Goal: Find specific page/section: Find specific page/section

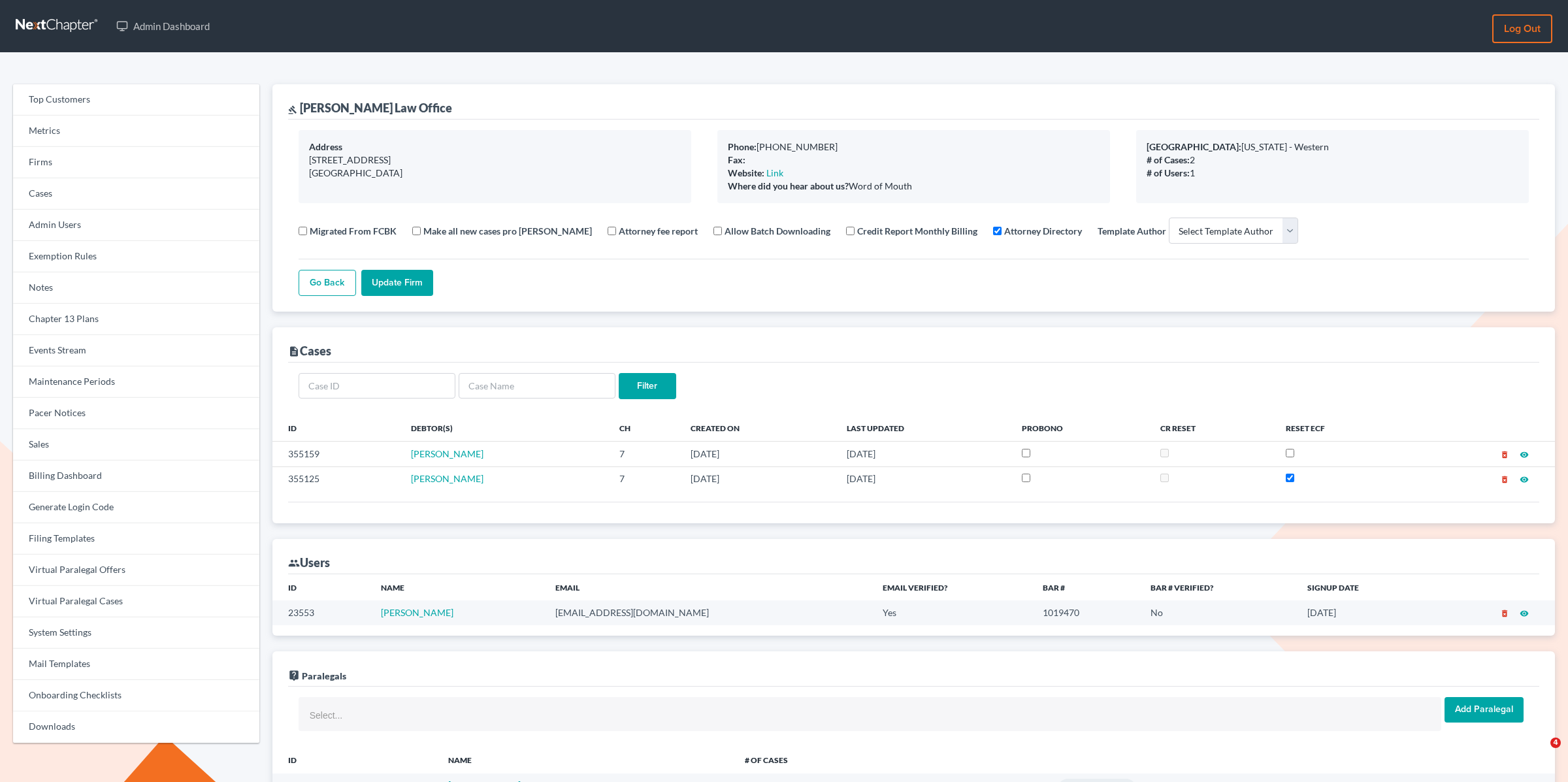
select select
click at [56, 153] on link "Firms" at bounding box center [136, 162] width 246 height 32
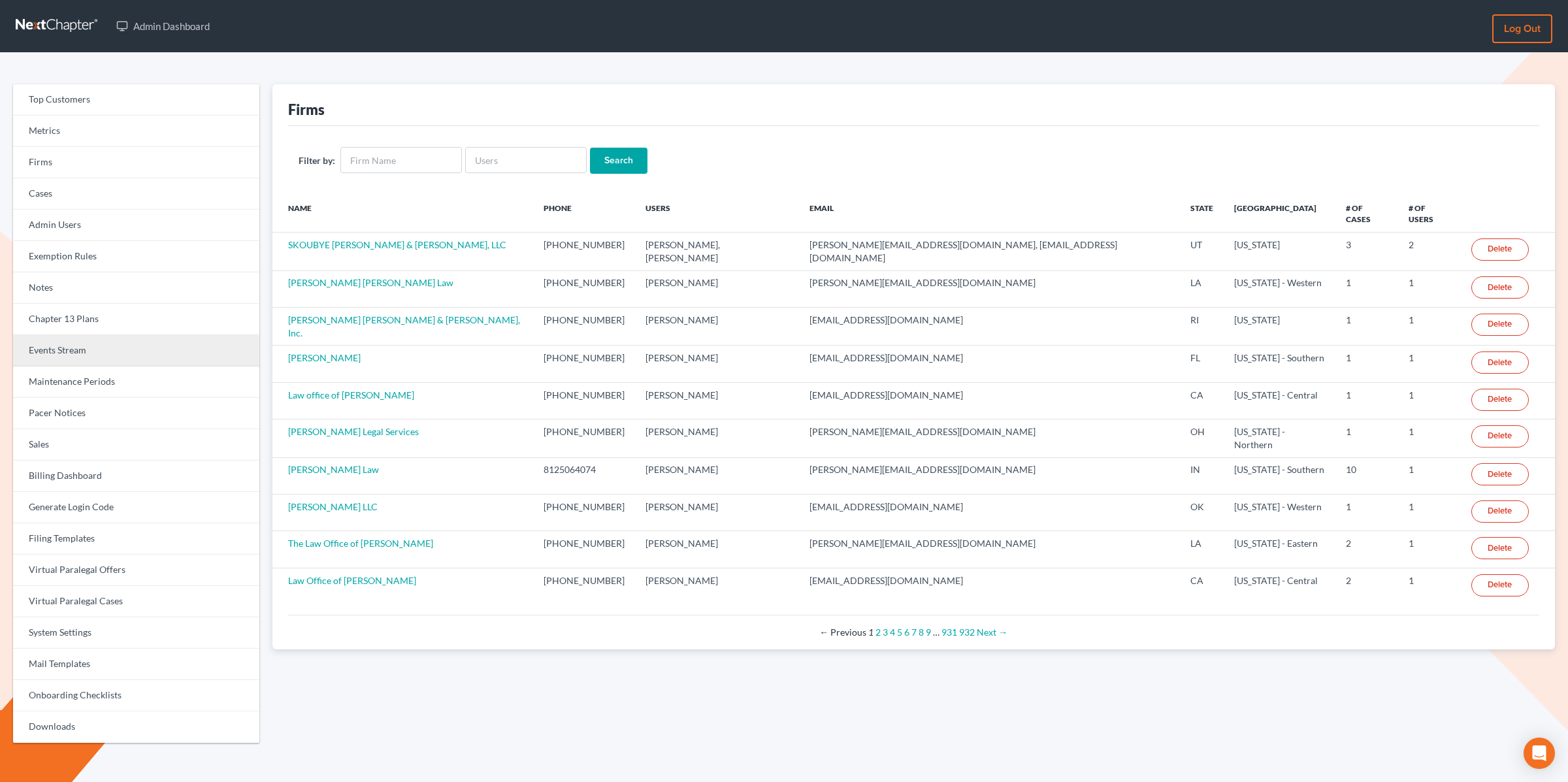
click at [75, 346] on link "Events Stream" at bounding box center [136, 351] width 246 height 32
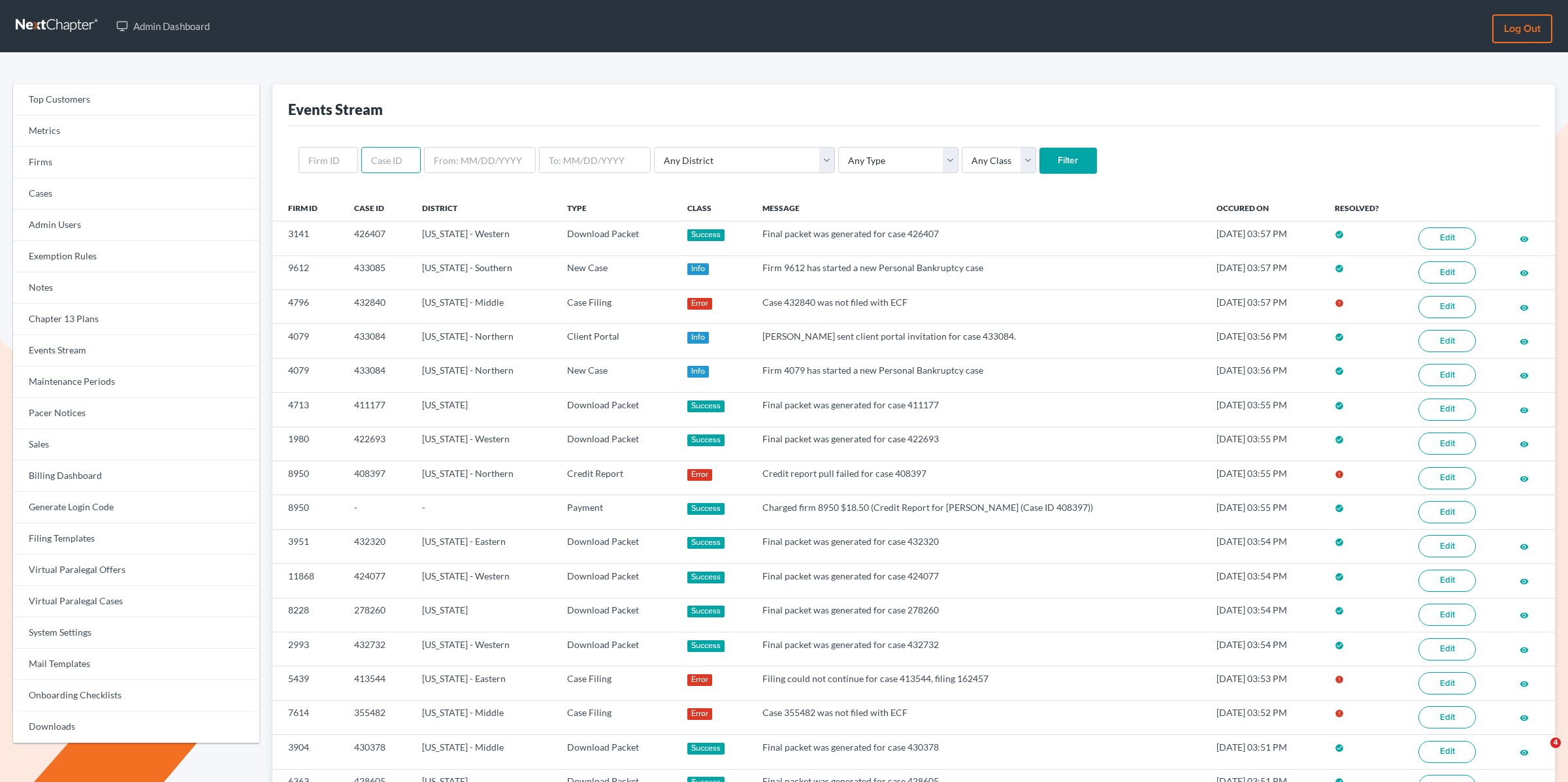
click at [407, 158] on input "text" at bounding box center [391, 160] width 59 height 26
paste input "430378"
type input "430378"
click at [1039, 148] on input "Filter" at bounding box center [1068, 161] width 58 height 26
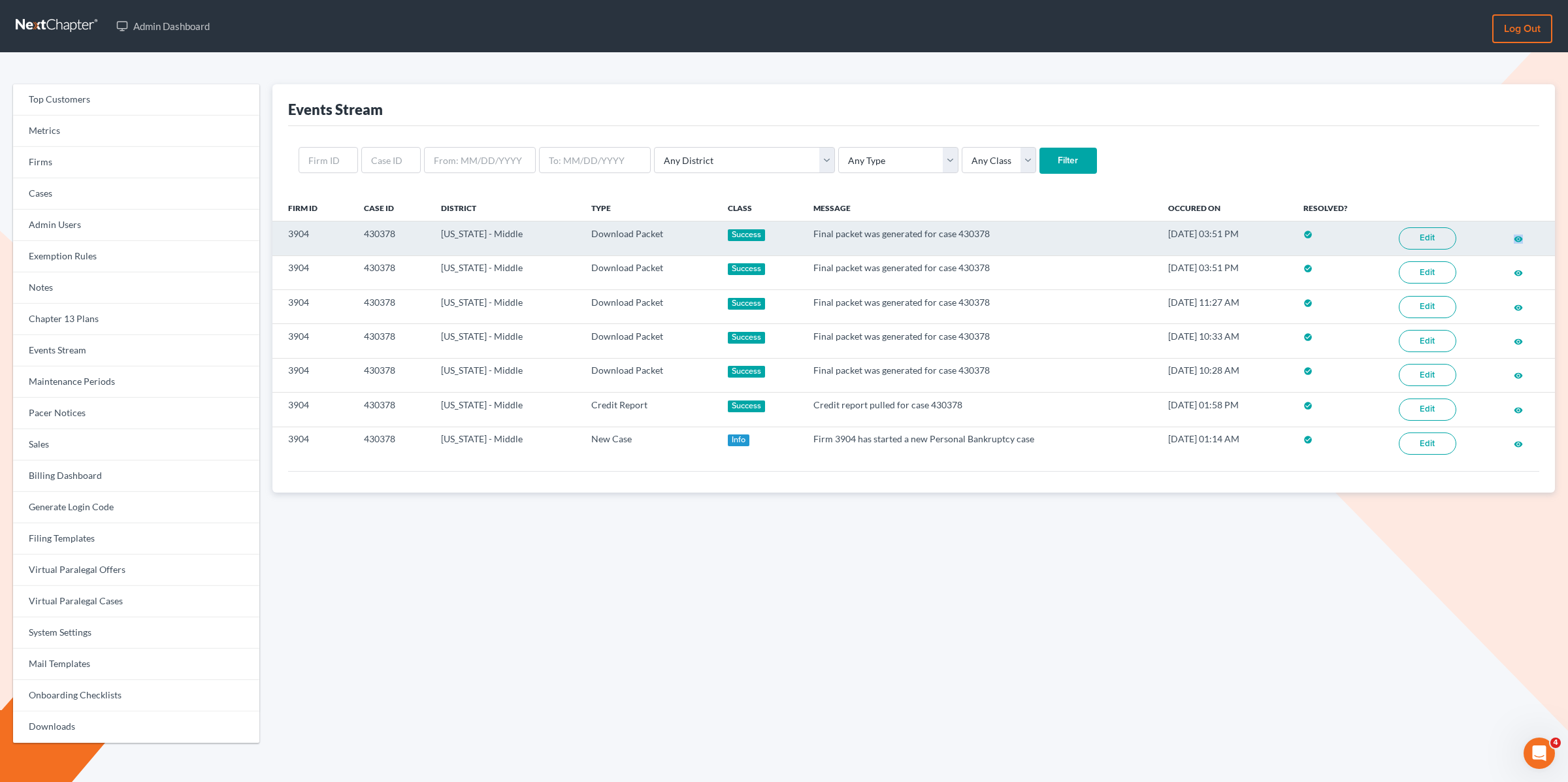
click at [1412, 237] on link "Edit" at bounding box center [1428, 238] width 58 height 22
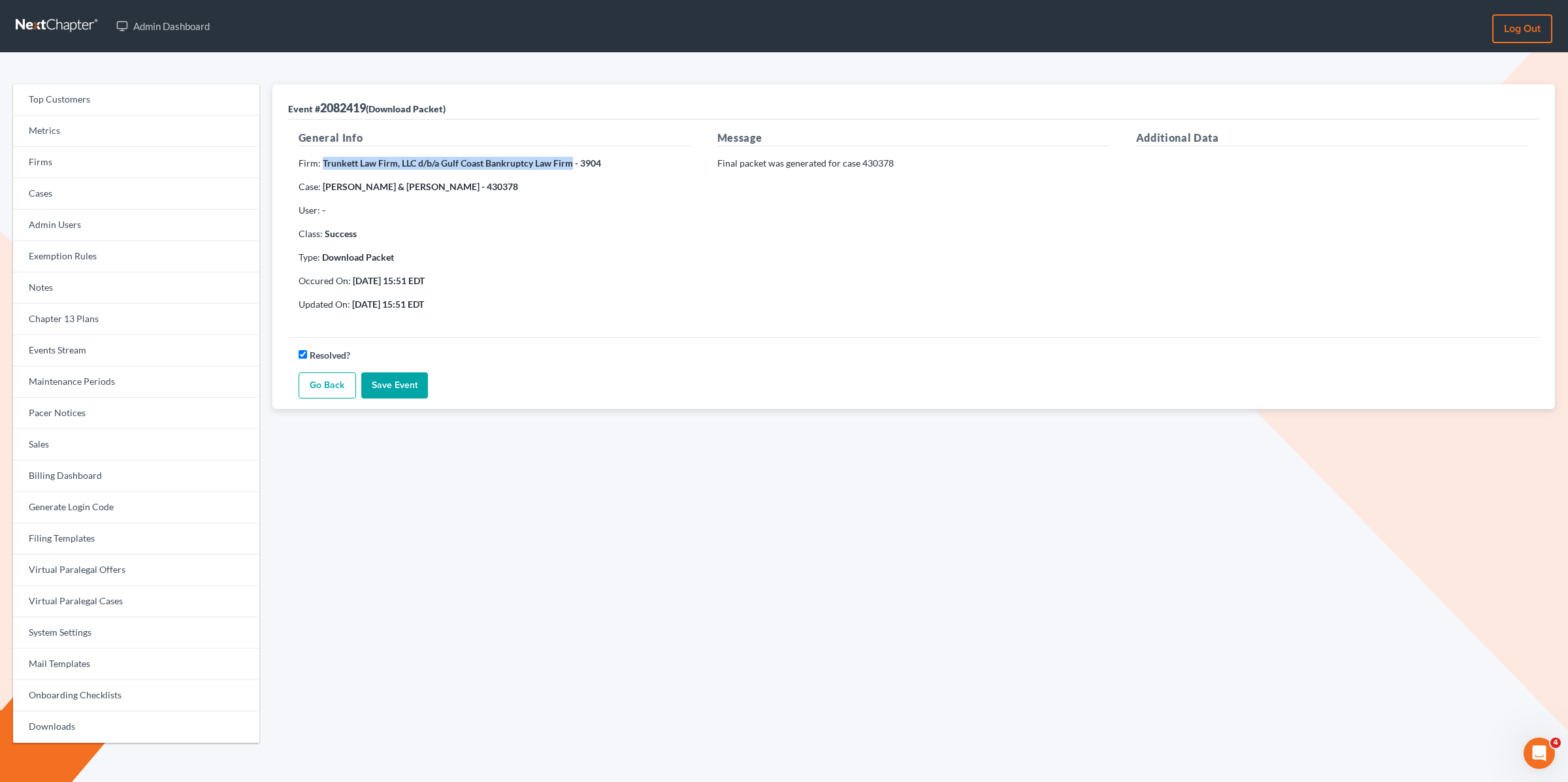
drag, startPoint x: 322, startPoint y: 162, endPoint x: 570, endPoint y: 160, distance: 248.0
click at [570, 160] on strong "Trunkett Law Firm, LLC d/b/a Gulf Coast Bankruptcy Law Firm - 3904" at bounding box center [461, 163] width 279 height 11
copy strong "Trunkett Law Firm, LLC d/b/a Gulf Coast Bankruptcy Law Firm"
click at [74, 162] on link "Firms" at bounding box center [136, 162] width 246 height 32
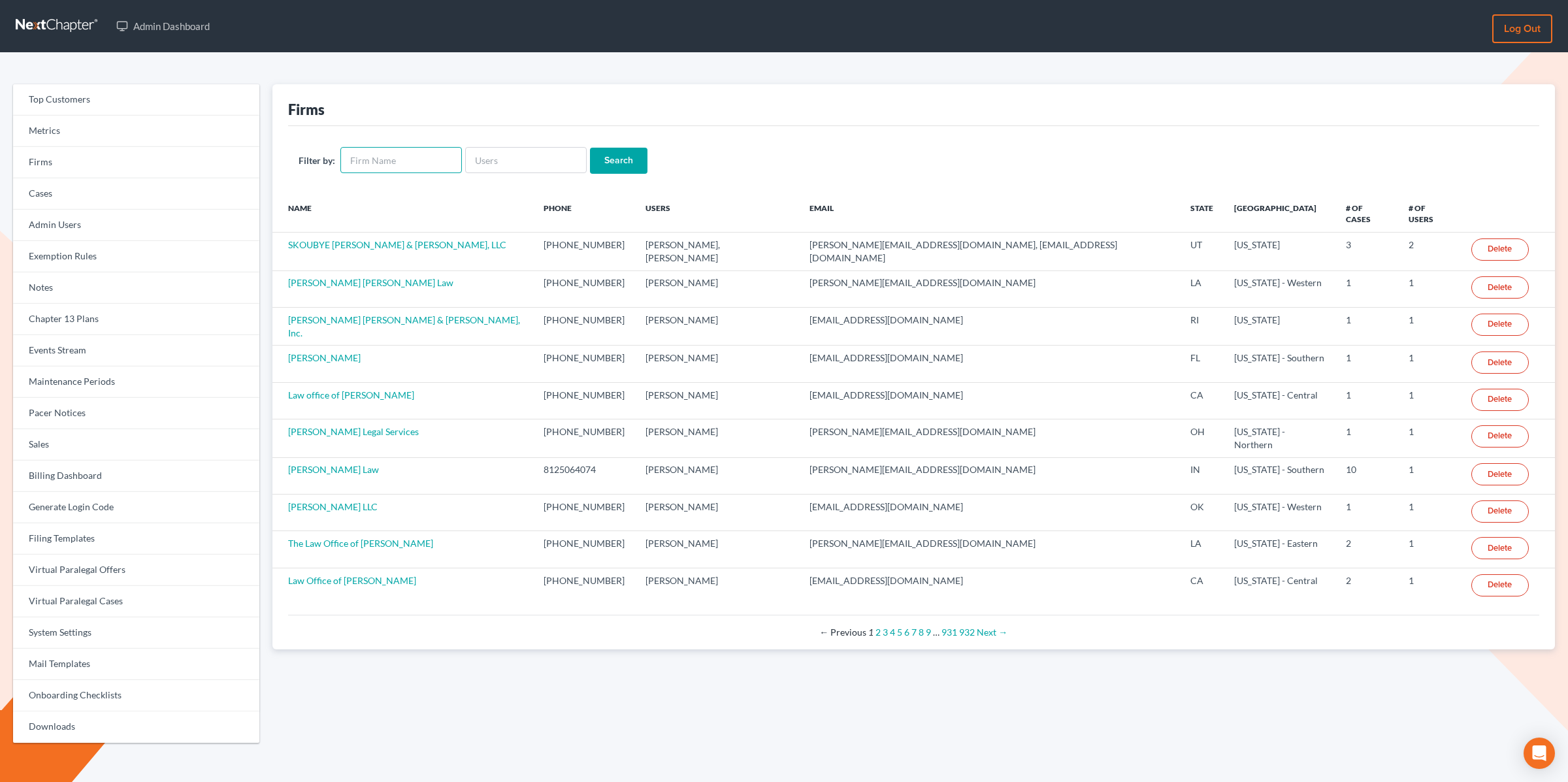
click at [398, 156] on input "text" at bounding box center [401, 160] width 122 height 26
paste input "Trunkett Law Firm, LLC d/b/a Gulf Coast Bankruptcy Law Firm"
type input "Trunkett Law Firm, LLC d/b/a Gulf Coast Bankruptcy Law Firm"
click at [590, 148] on input "Search" at bounding box center [619, 161] width 58 height 26
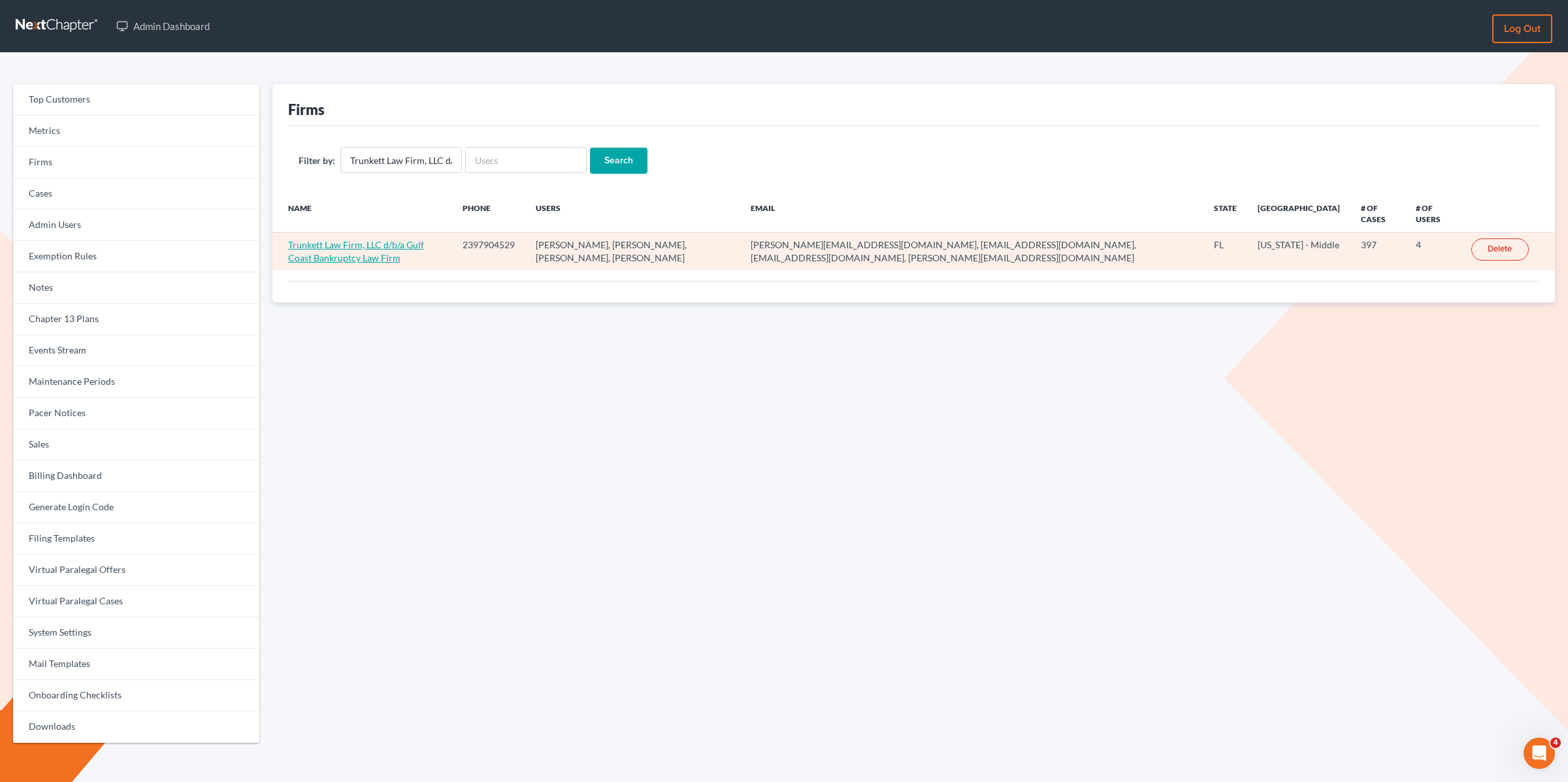
click at [364, 243] on link "Trunkett Law Firm, LLC d/b/a Gulf Coast Bankruptcy Law Firm" at bounding box center [356, 252] width 136 height 24
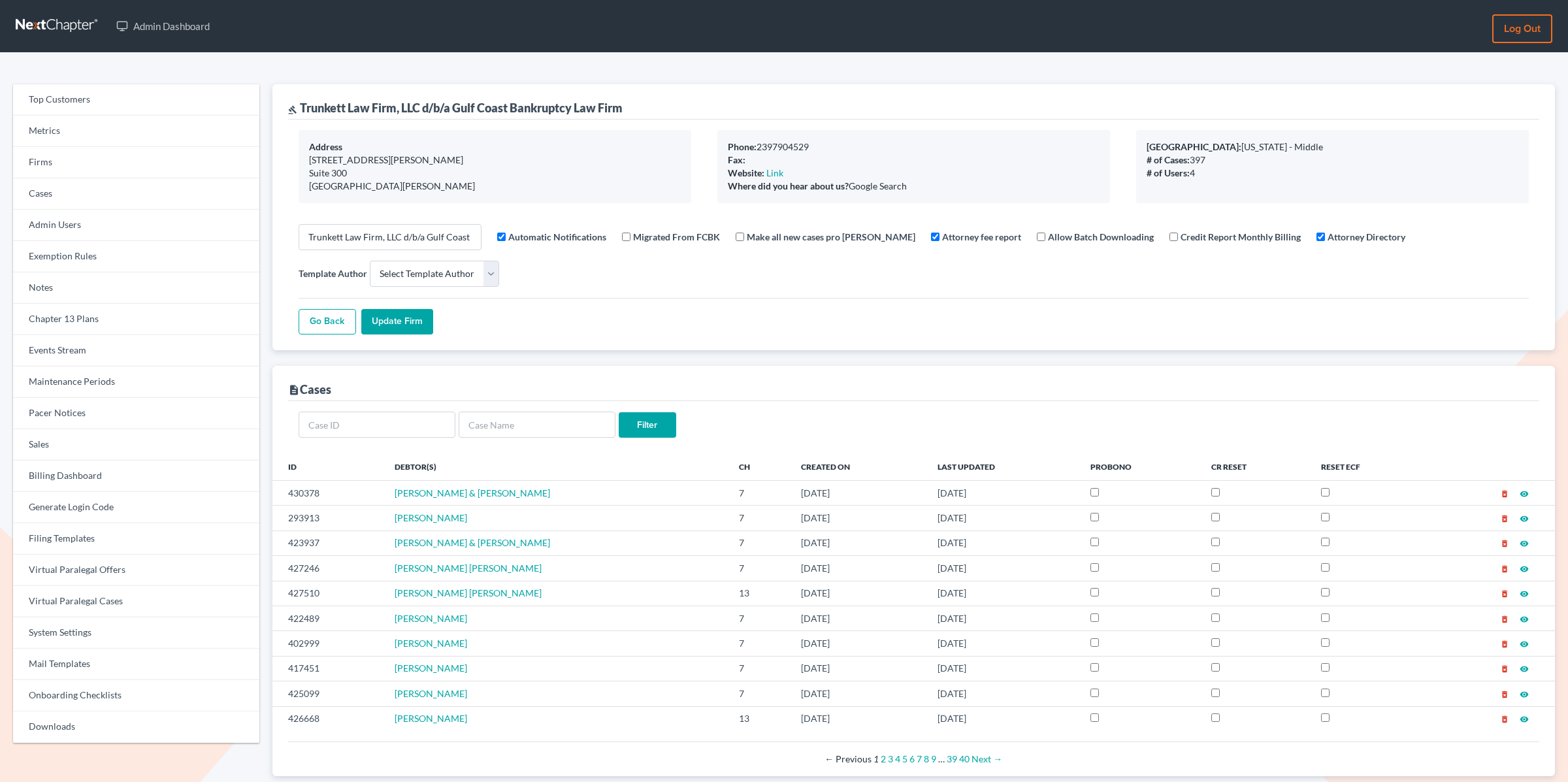
select select
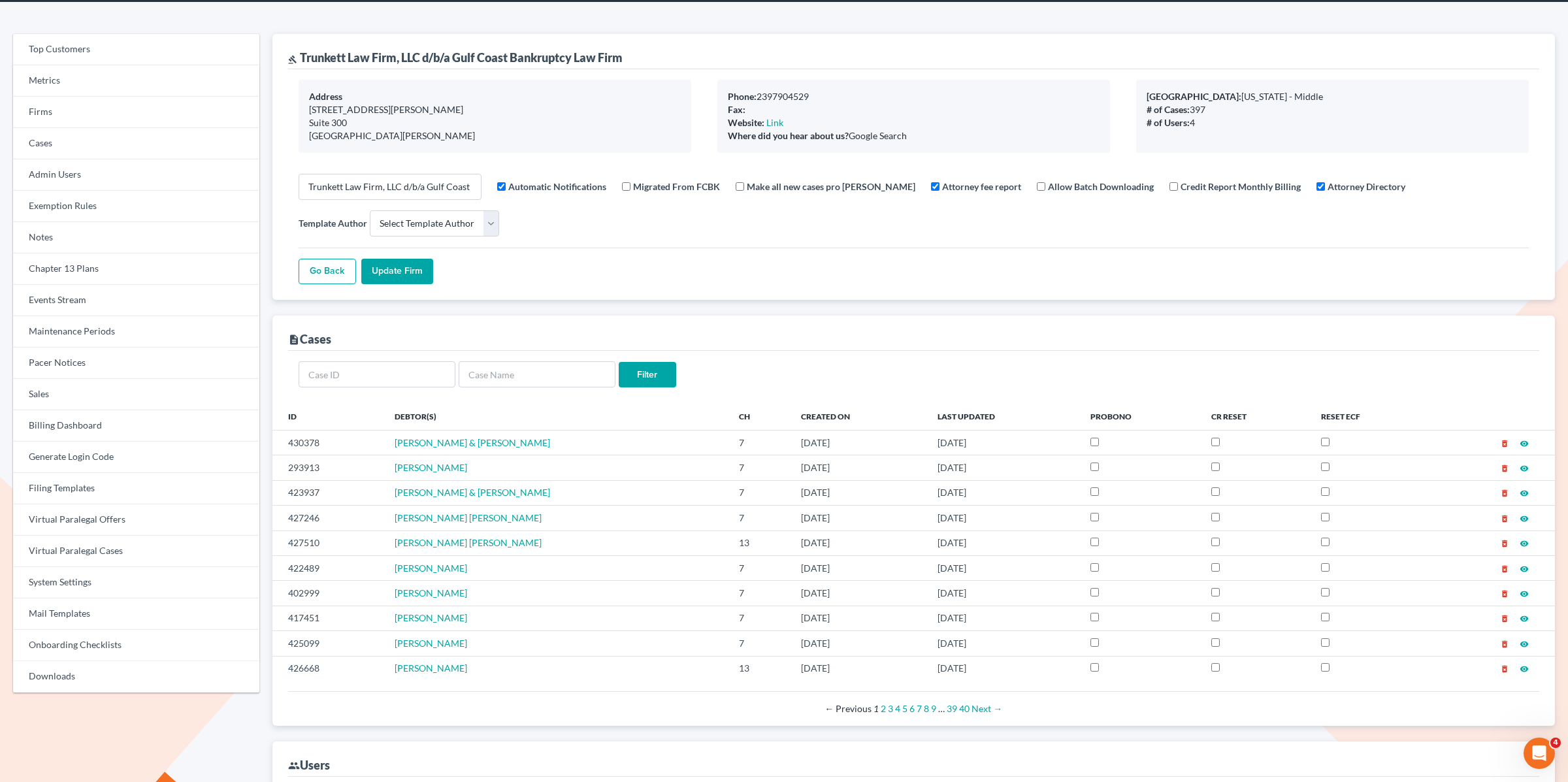
scroll to position [70, 0]
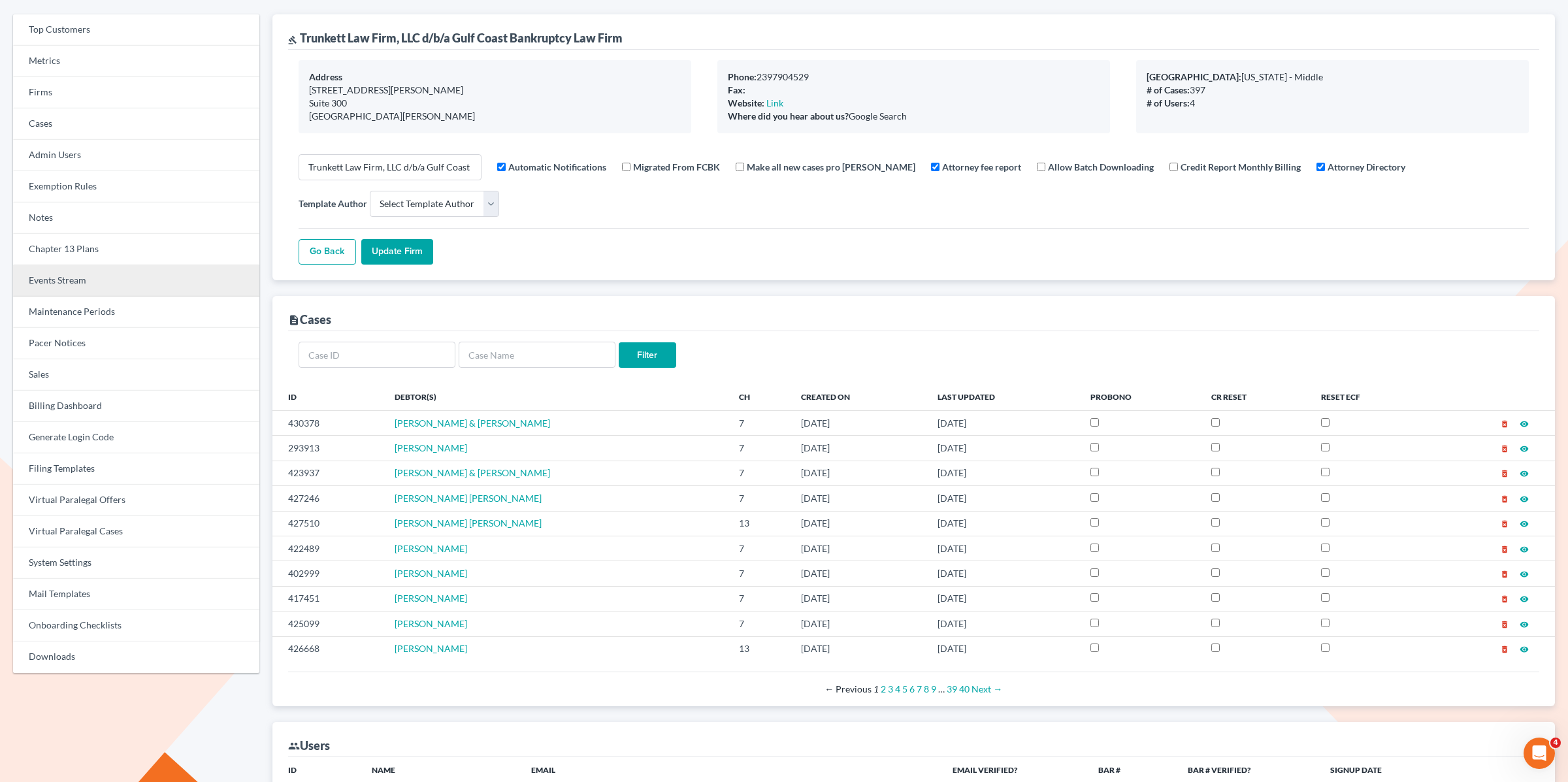
click at [76, 279] on link "Events Stream" at bounding box center [136, 281] width 246 height 32
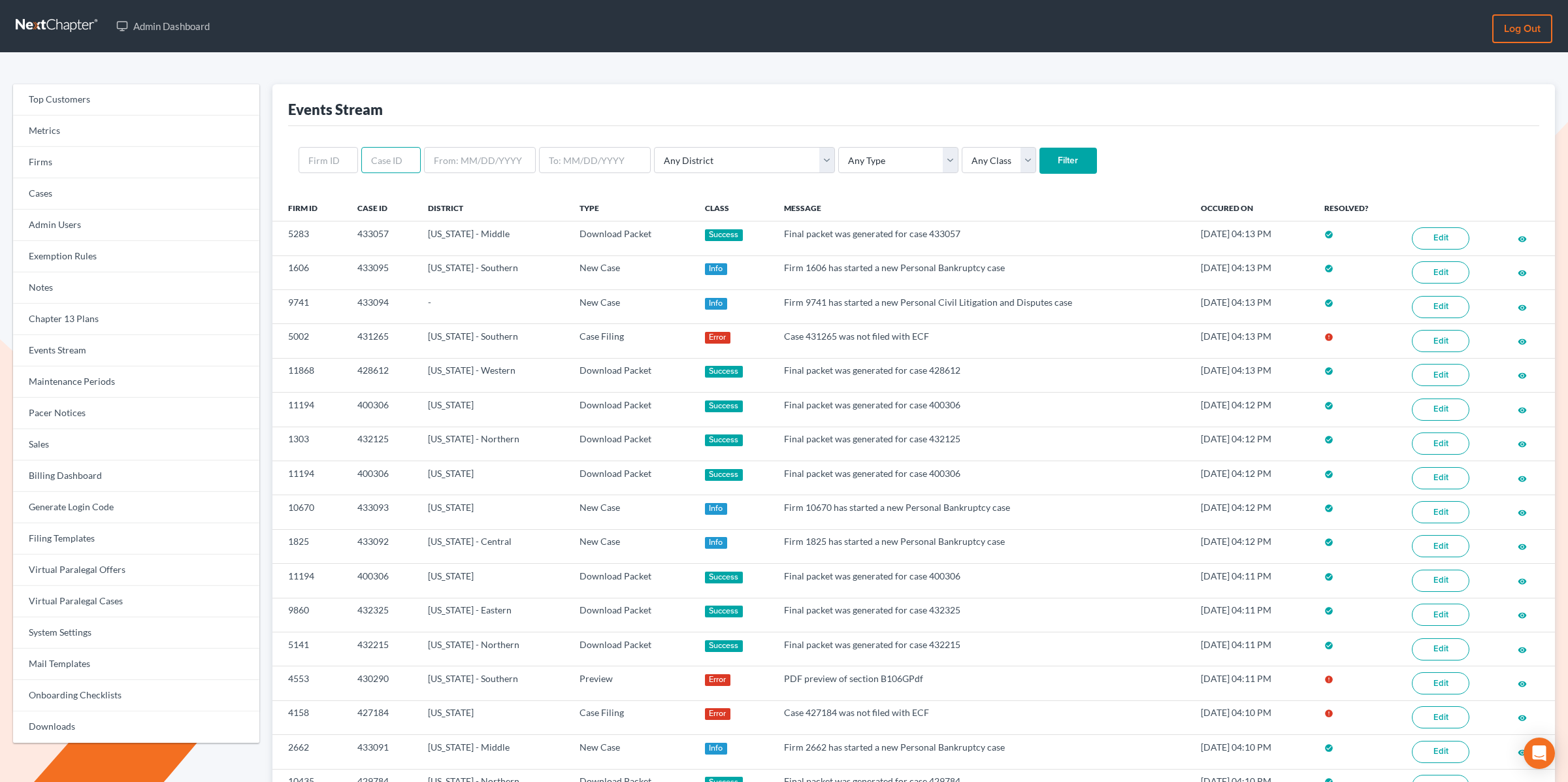
click at [380, 162] on input "text" at bounding box center [391, 160] width 59 height 26
paste input "432125"
type input "432125"
click at [1039, 148] on input "Filter" at bounding box center [1068, 161] width 58 height 26
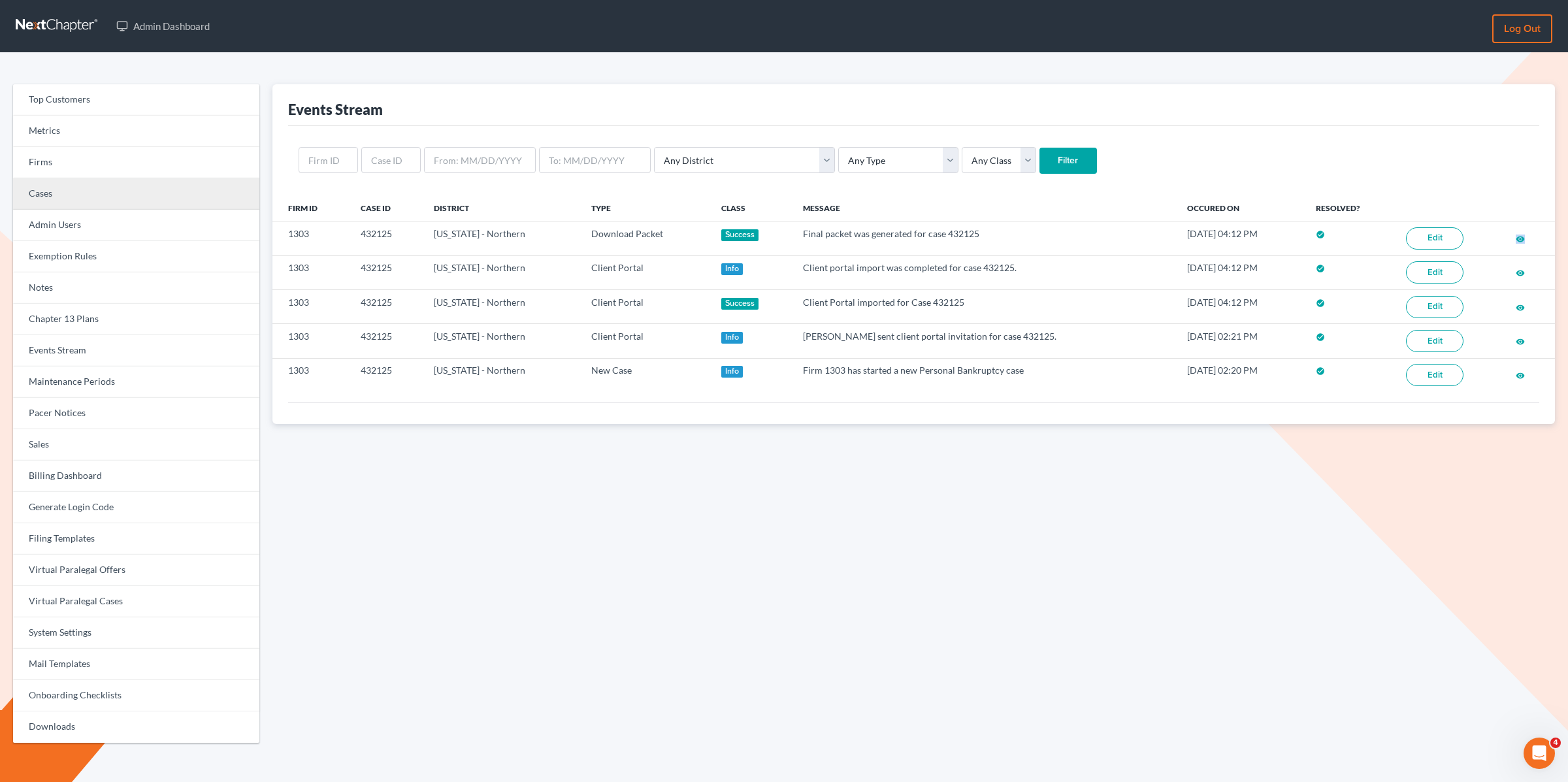
click at [58, 198] on link "Cases" at bounding box center [136, 194] width 246 height 32
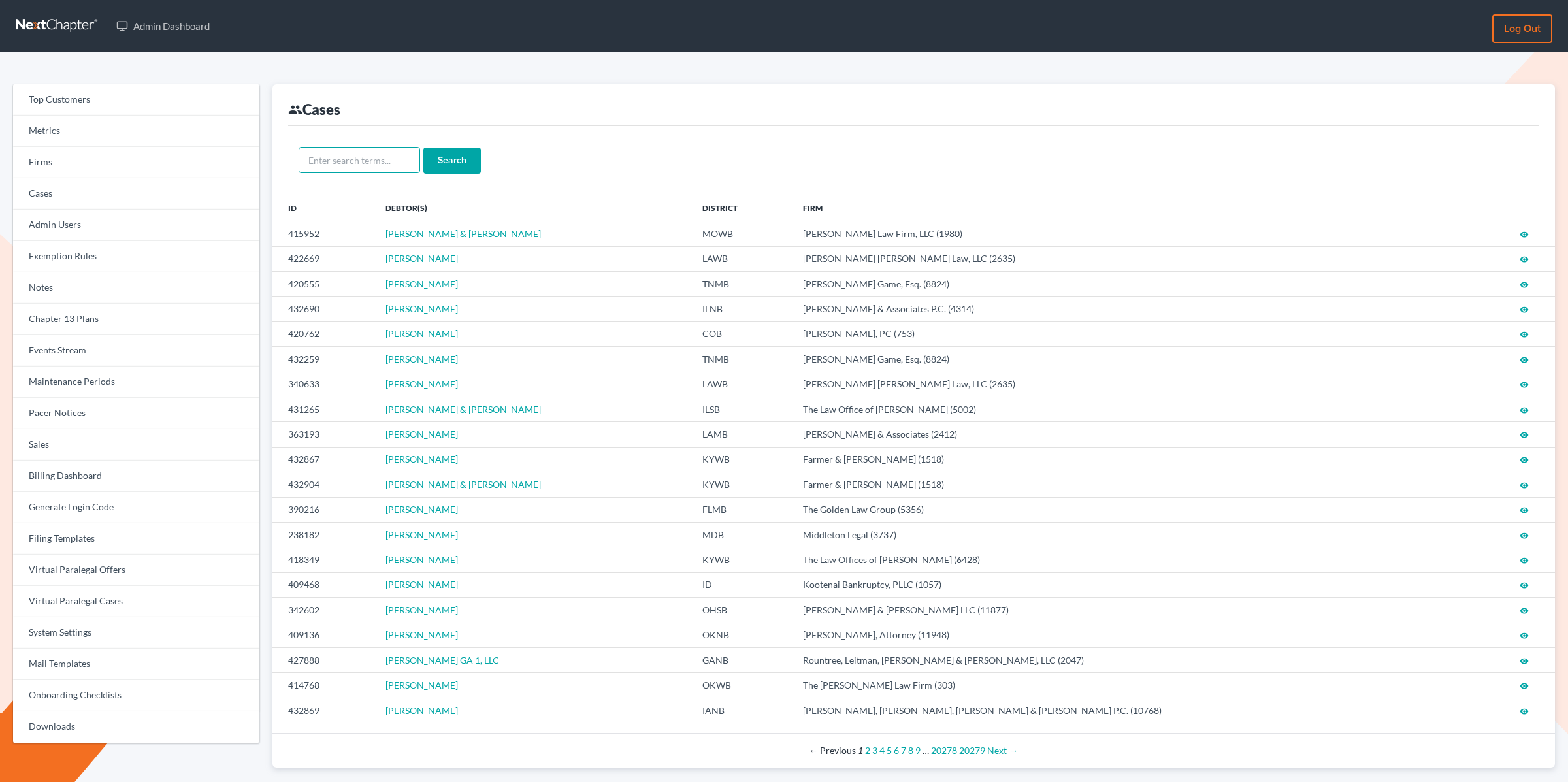
click at [363, 158] on input "text" at bounding box center [360, 160] width 122 height 26
paste input "Hernandez, Galan, Cirilo & Hernandez, Rosa"
drag, startPoint x: 385, startPoint y: 159, endPoint x: 274, endPoint y: 151, distance: 111.3
click at [273, 152] on div "group Cases Hernandez, Galan, Cirilo & Hernandez, Rosa Search ID Debtor(s) Dist…" at bounding box center [914, 426] width 1283 height 684
type input "Rosa hernandez"
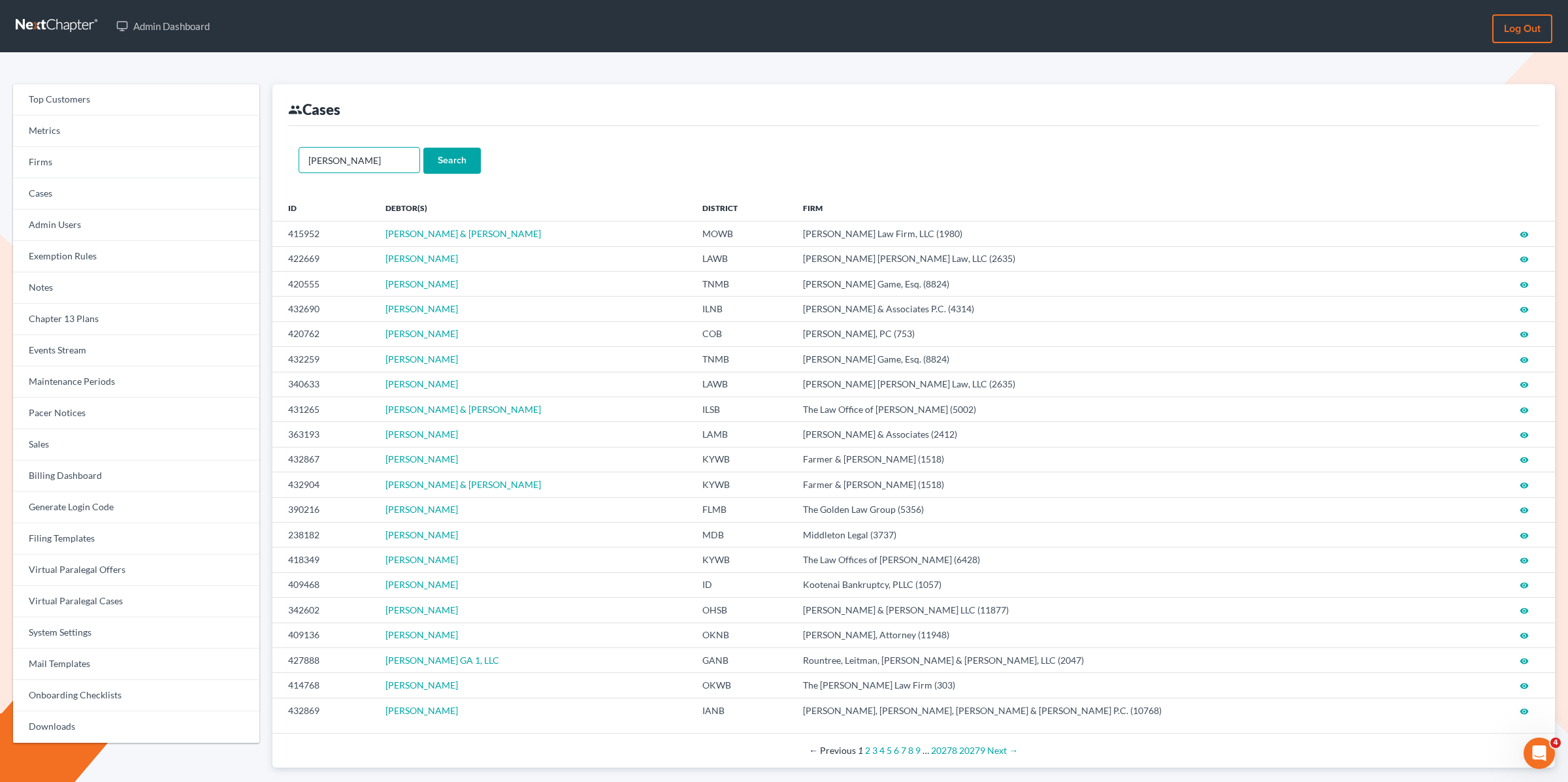
click at [423, 148] on input "Search" at bounding box center [451, 161] width 58 height 26
